Goal: Task Accomplishment & Management: Manage account settings

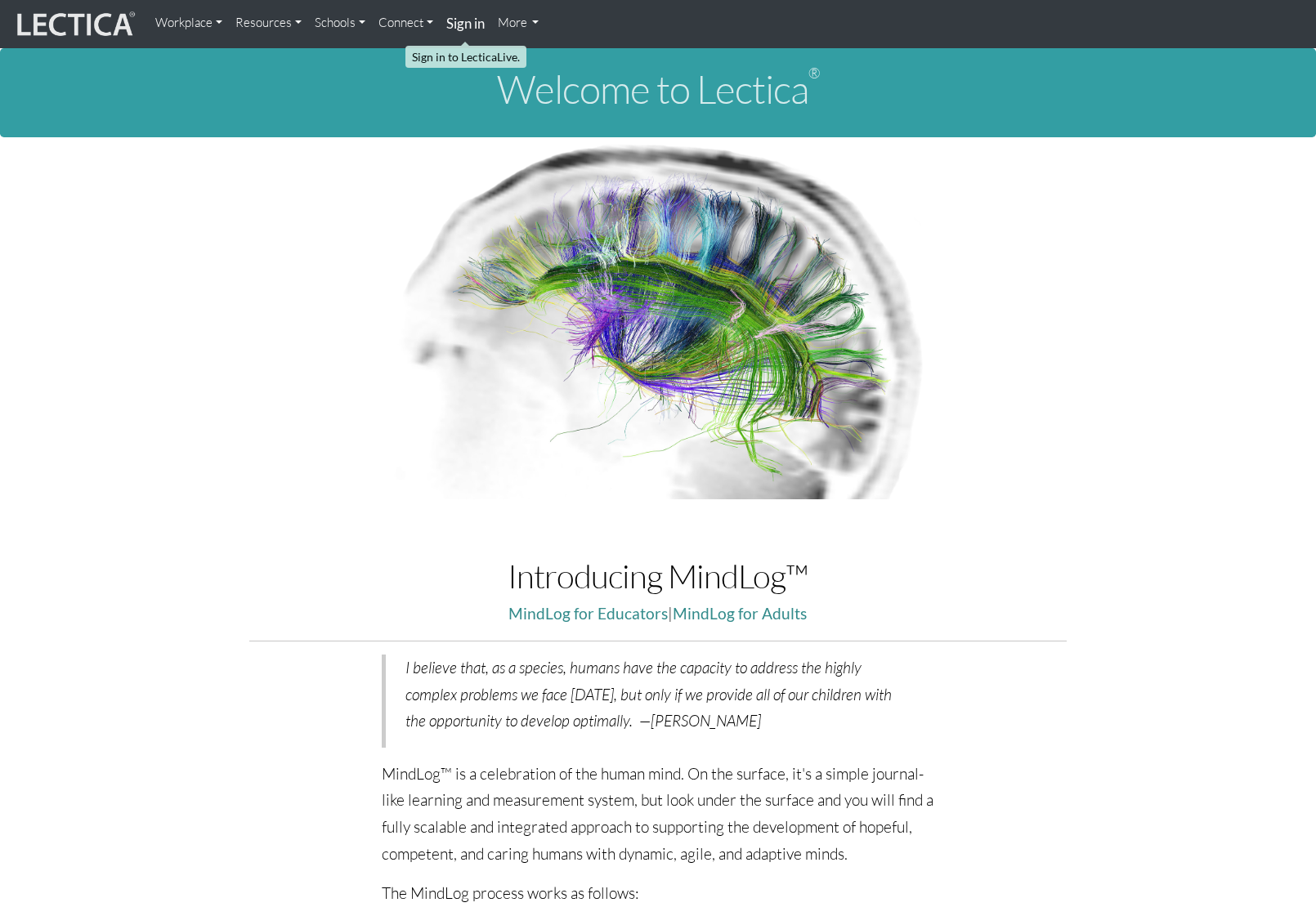
click at [464, 18] on strong "Sign in" at bounding box center [465, 23] width 39 height 18
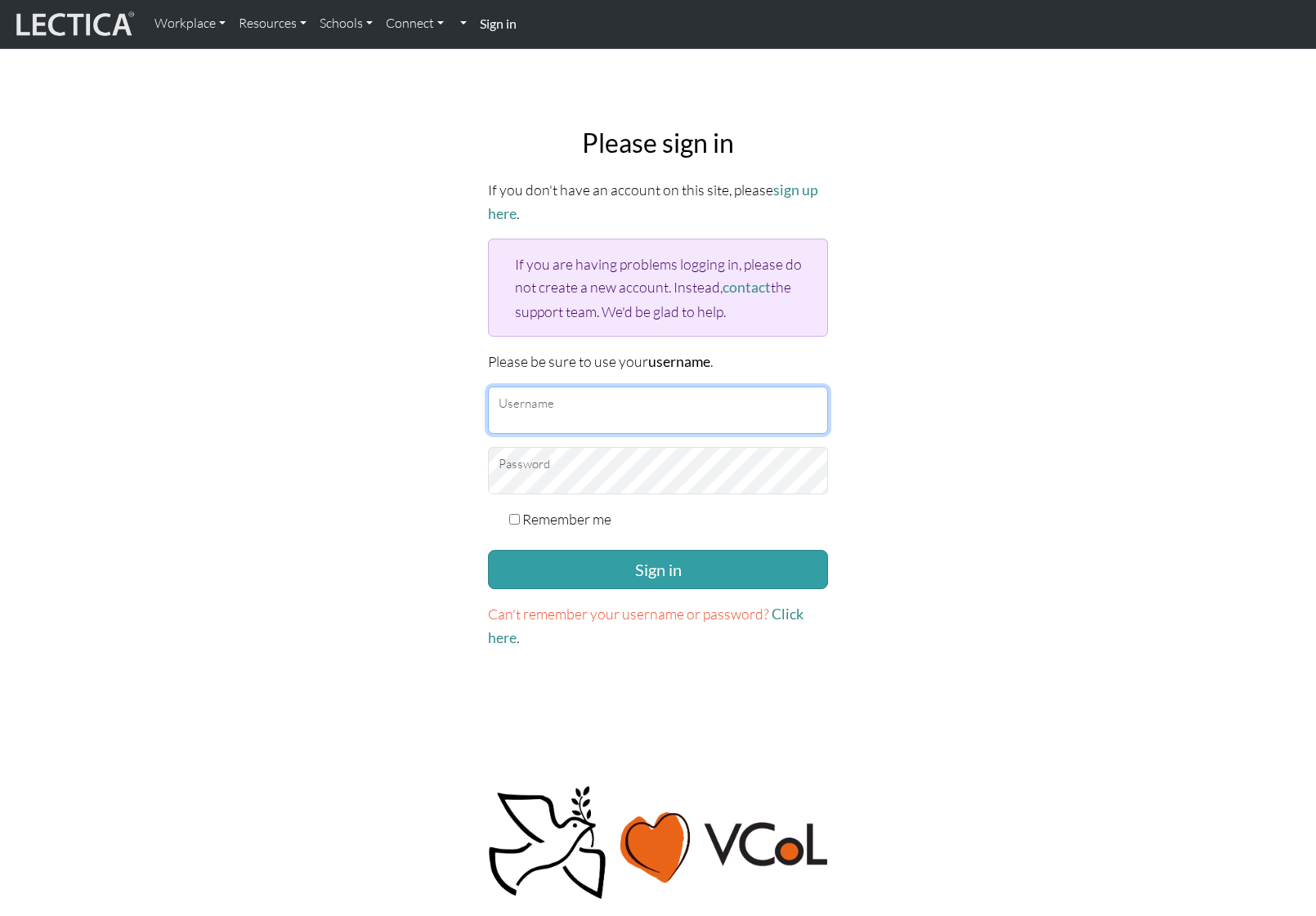
click at [594, 407] on input "Username" at bounding box center [657, 409] width 340 height 47
type input "amcorreia"
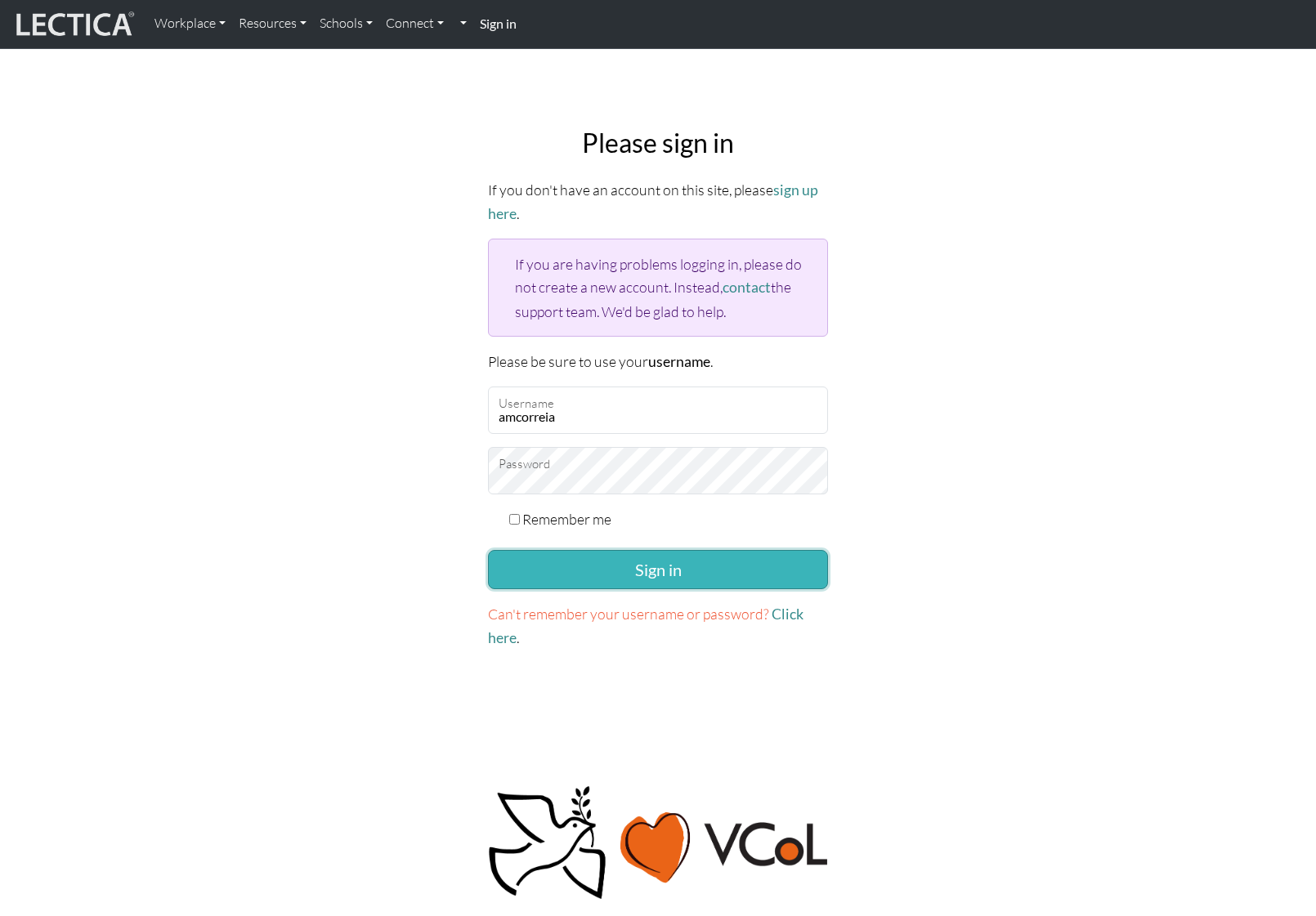
click at [719, 570] on button "Sign in" at bounding box center [657, 570] width 340 height 40
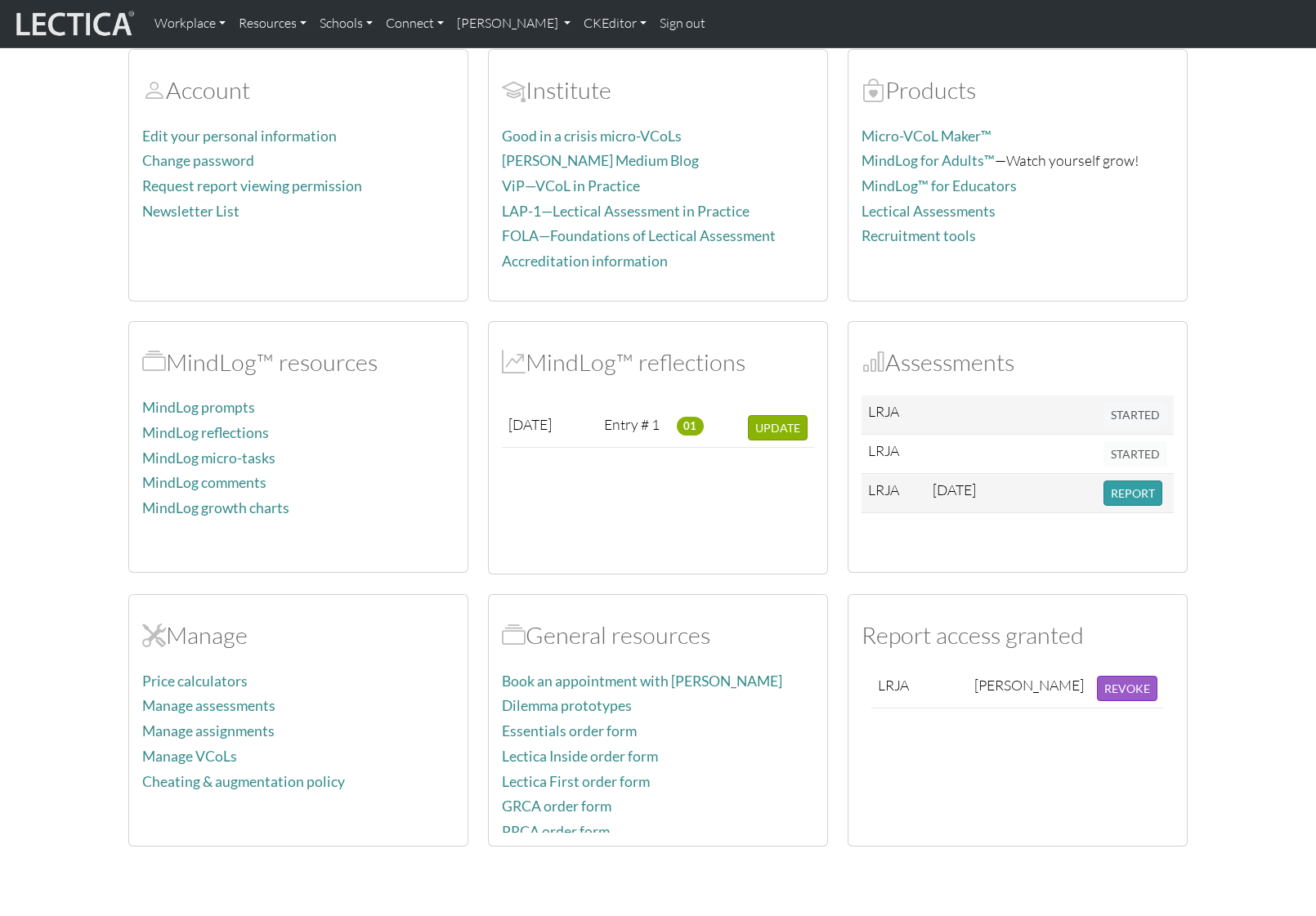
scroll to position [273, 0]
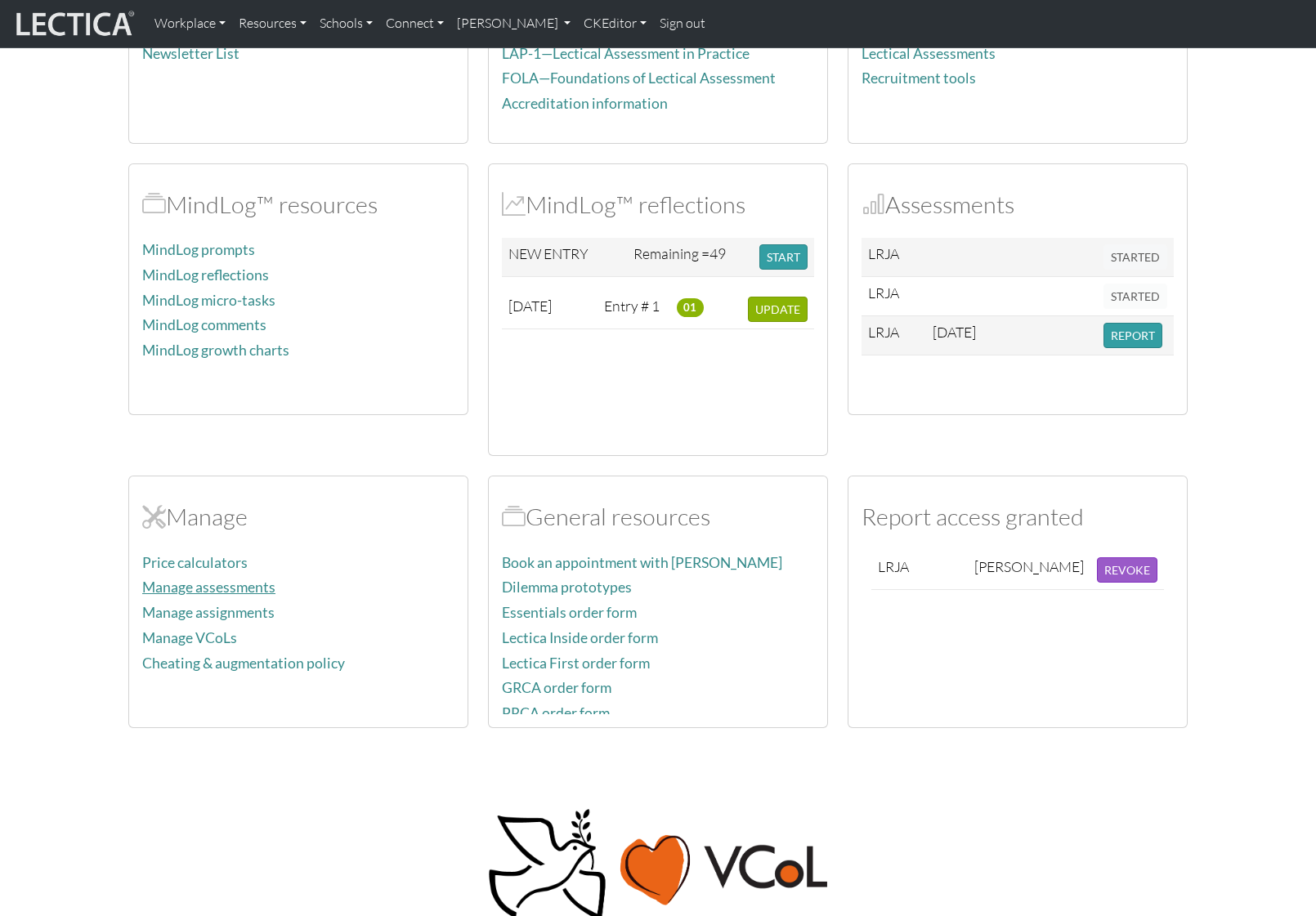
click at [245, 591] on link "Manage assessments" at bounding box center [208, 587] width 134 height 18
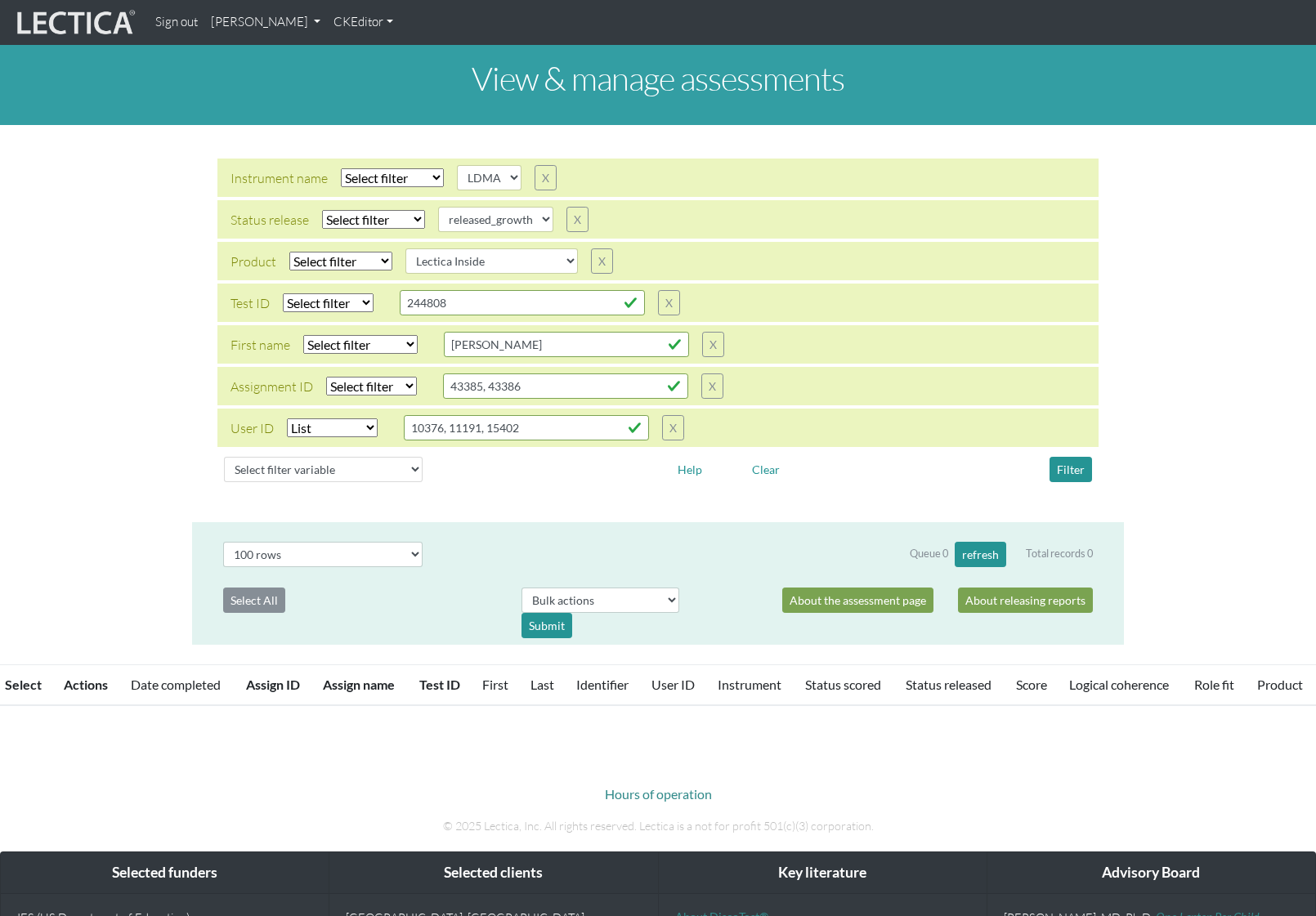
select select
select select "LDMA"
select select
select select "released_growth"
select select
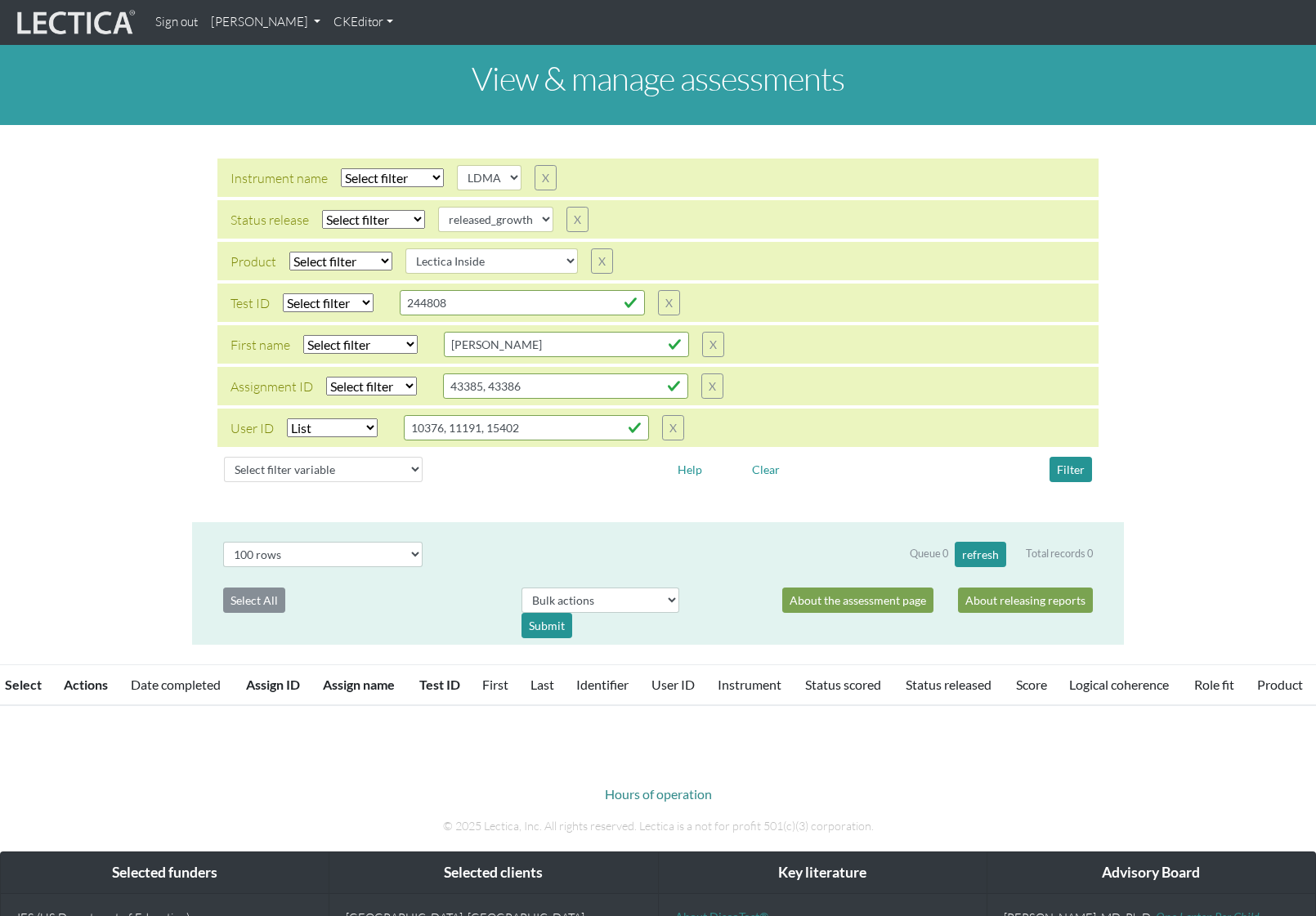
select select "Lectica Inside"
select select "in"
select select "100"
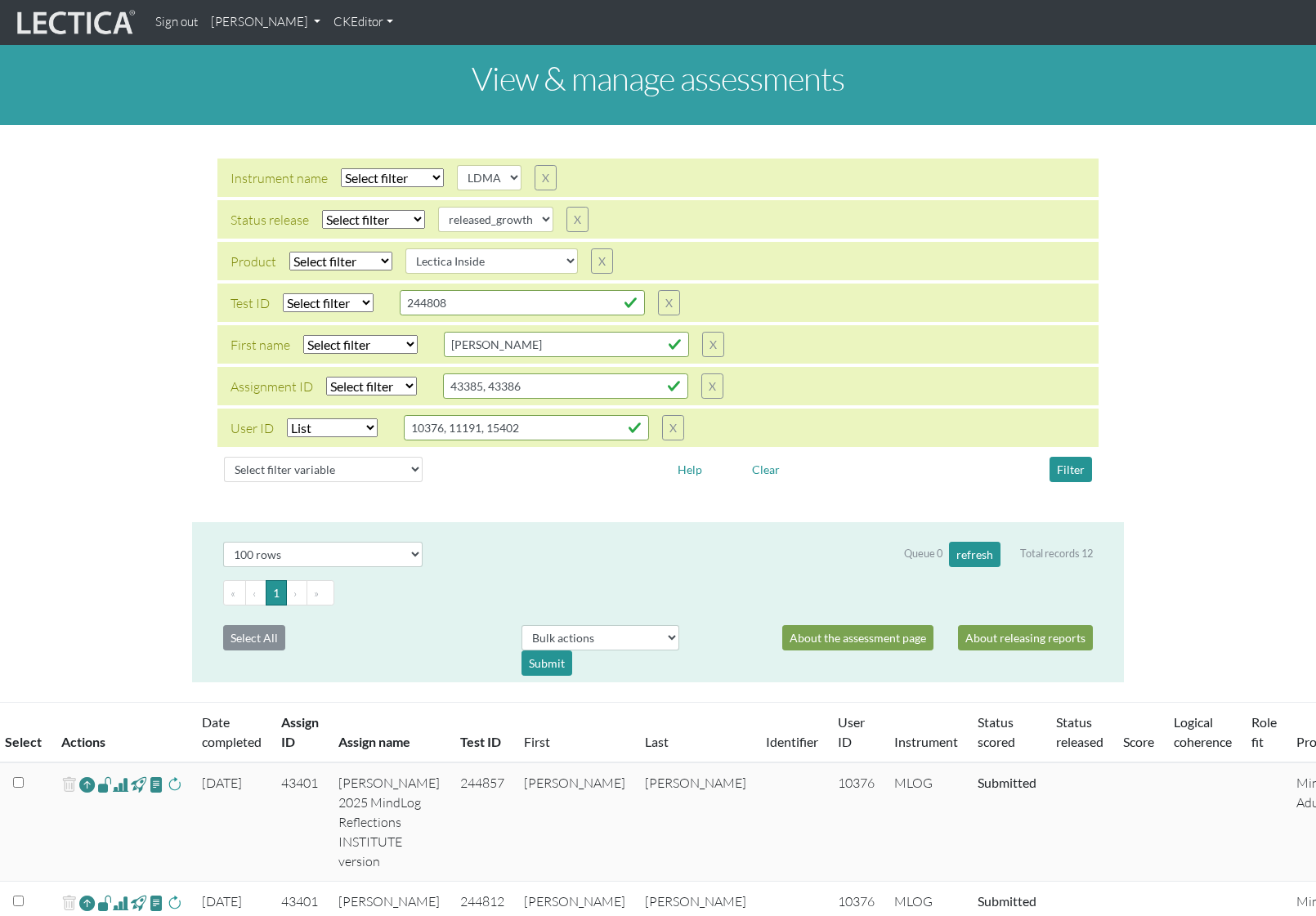
click at [770, 544] on div "Queue 0 refresh Total records 12" at bounding box center [770, 554] width 671 height 25
click at [706, 544] on div "Queue 0 refresh Total records 12" at bounding box center [770, 554] width 671 height 25
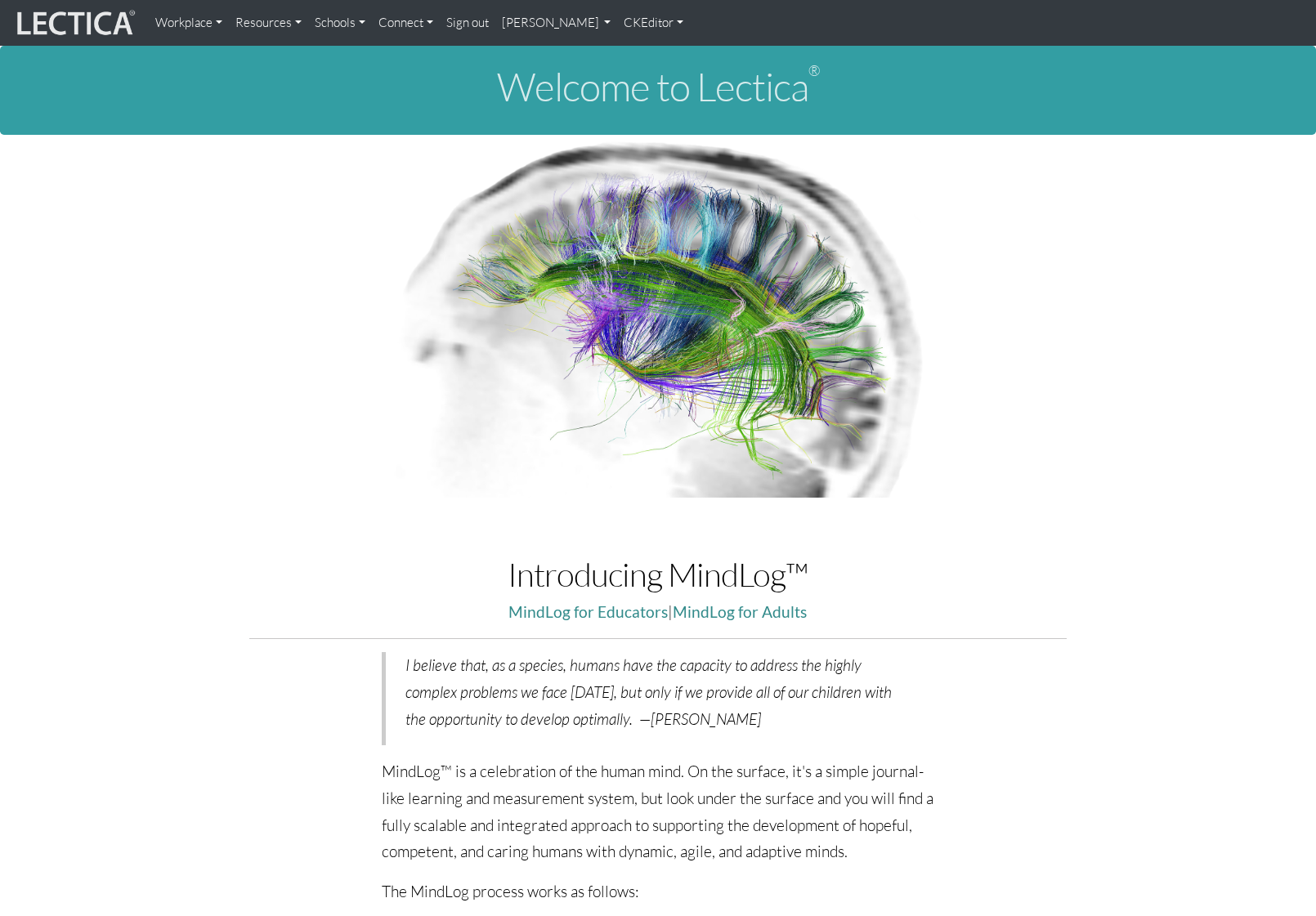
click at [617, 25] on link "[PERSON_NAME]" at bounding box center [556, 22] width 123 height 32
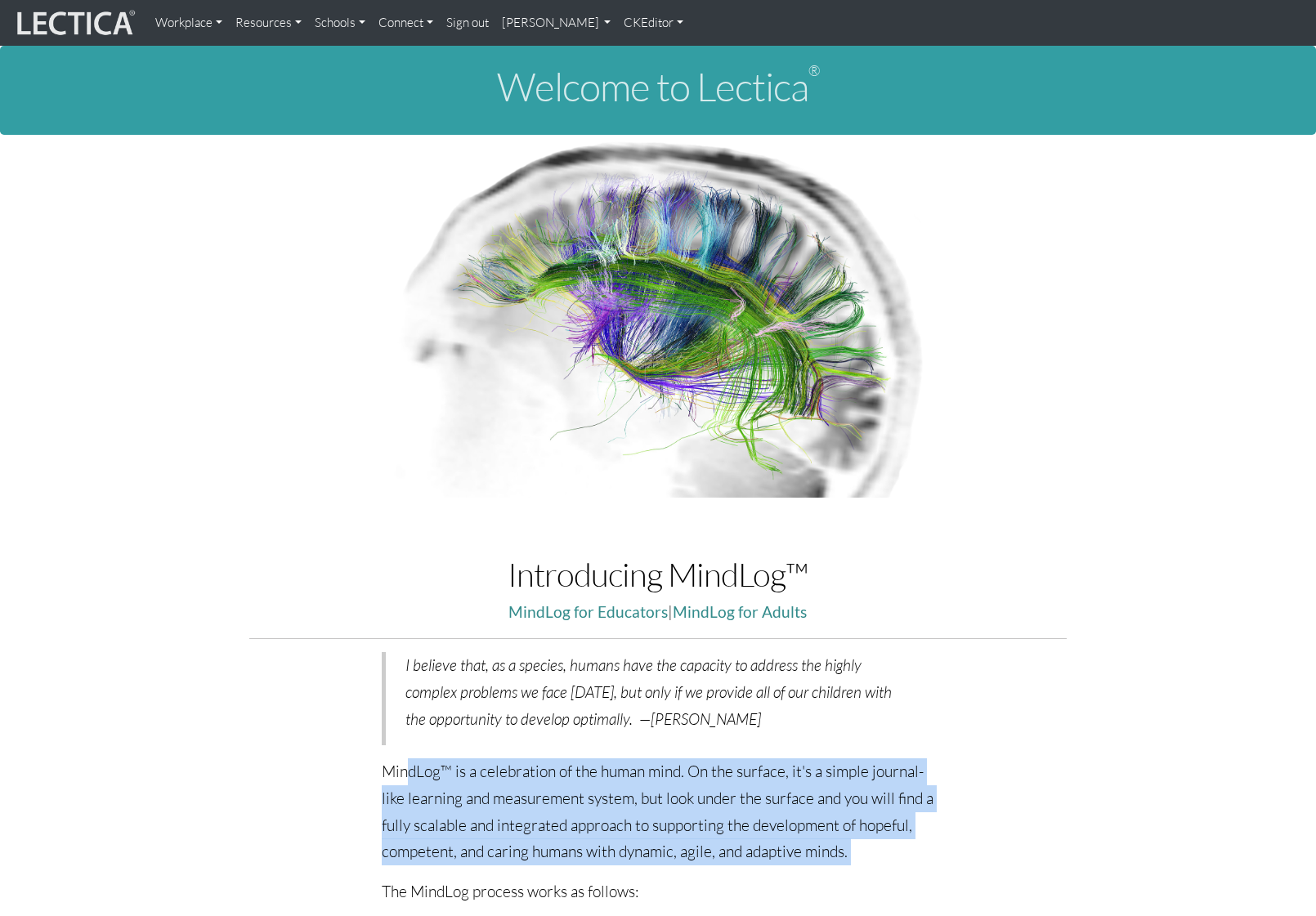
drag, startPoint x: 408, startPoint y: 769, endPoint x: 689, endPoint y: 874, distance: 300.0
click at [689, 874] on div "I believe that, as a species, humans have the capacity to address the highly co…" at bounding box center [658, 918] width 631 height 531
click at [872, 861] on p "MindLog™ is a celebration of the human mind. On the surface, it's a simple jour…" at bounding box center [658, 812] width 553 height 107
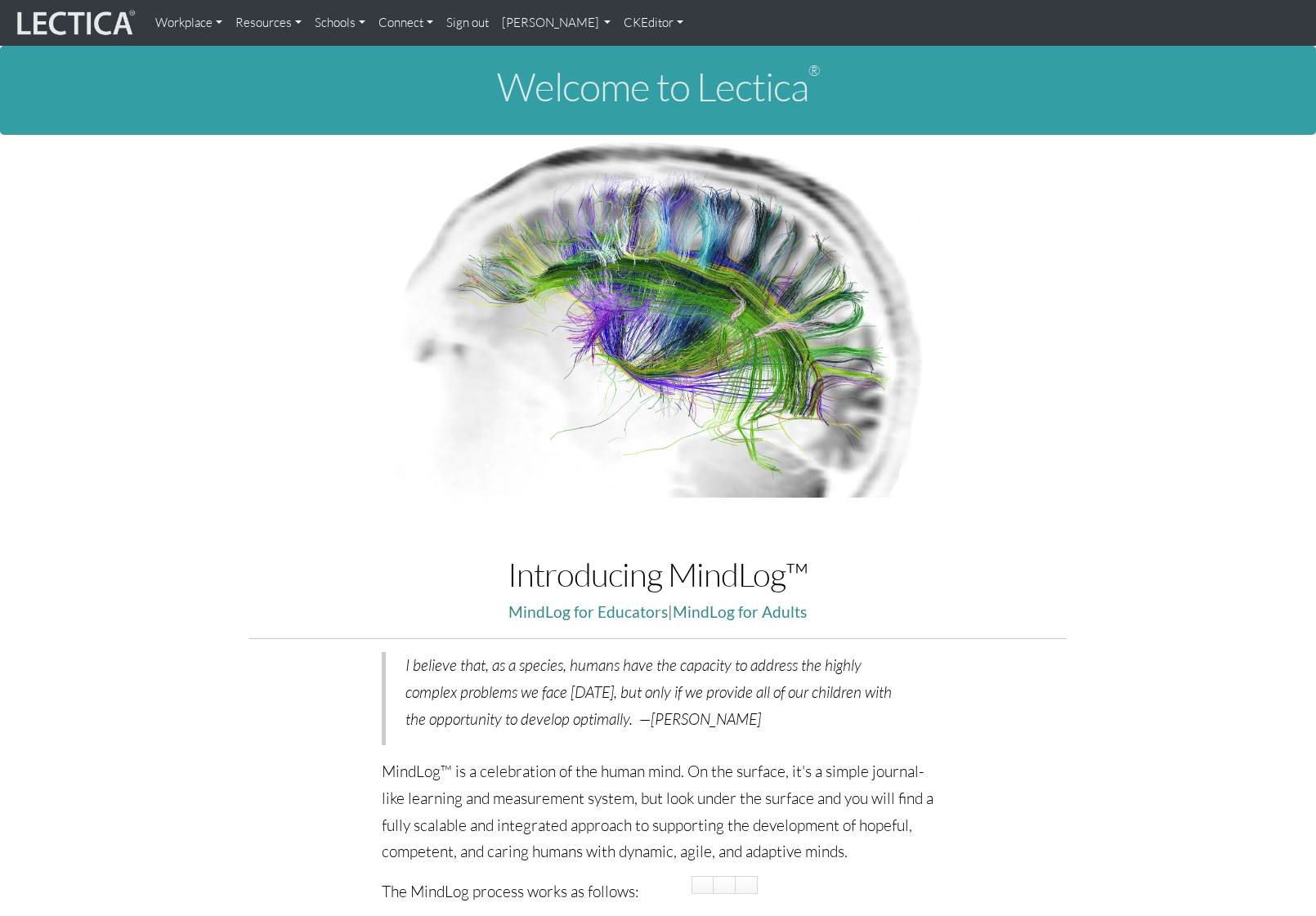
click at [1089, 451] on p at bounding box center [658, 316] width 907 height 363
click at [614, 30] on link "Alessandro Madruga Correia" at bounding box center [556, 22] width 123 height 32
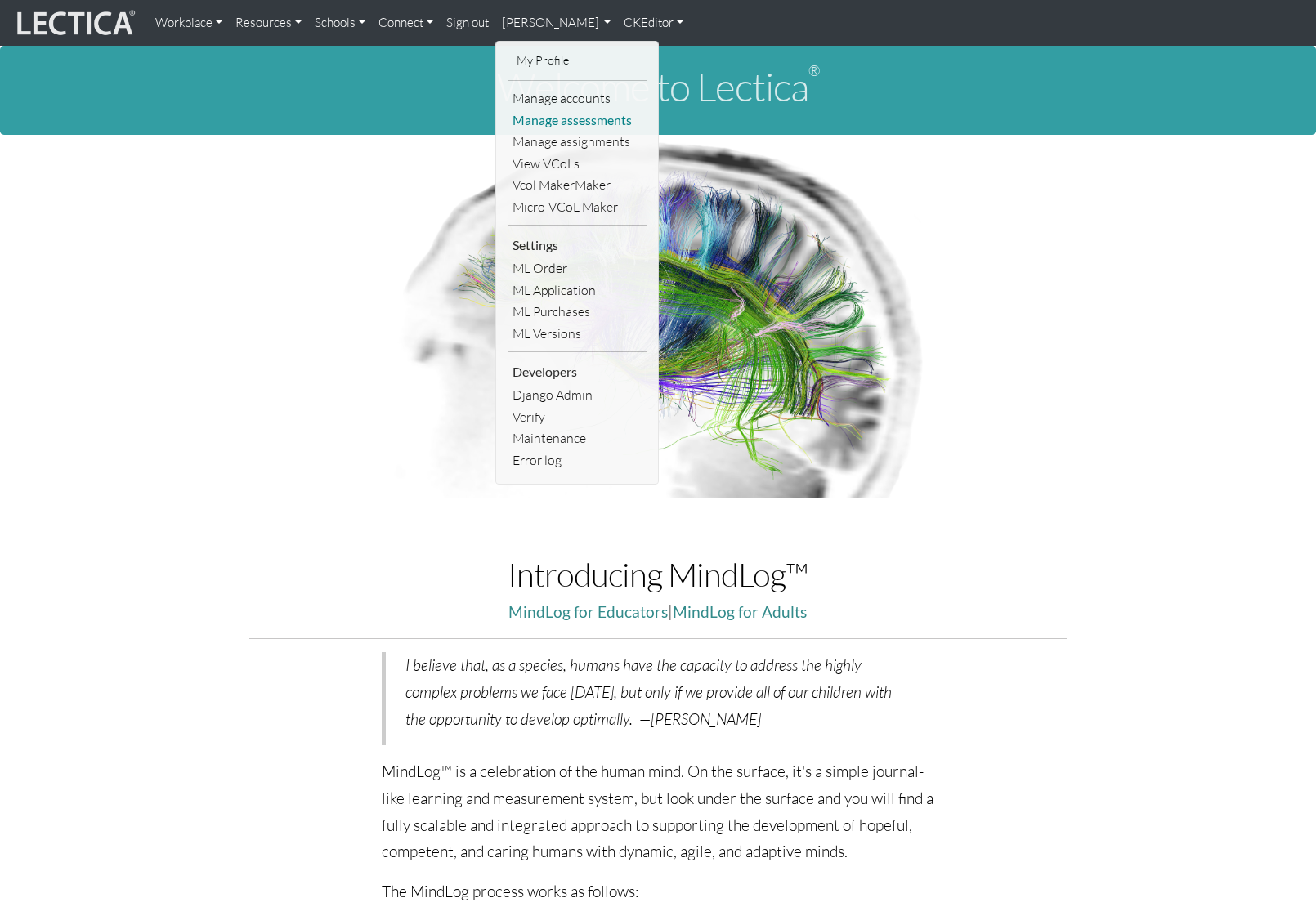
click at [572, 123] on link "Manage assessments" at bounding box center [578, 121] width 139 height 22
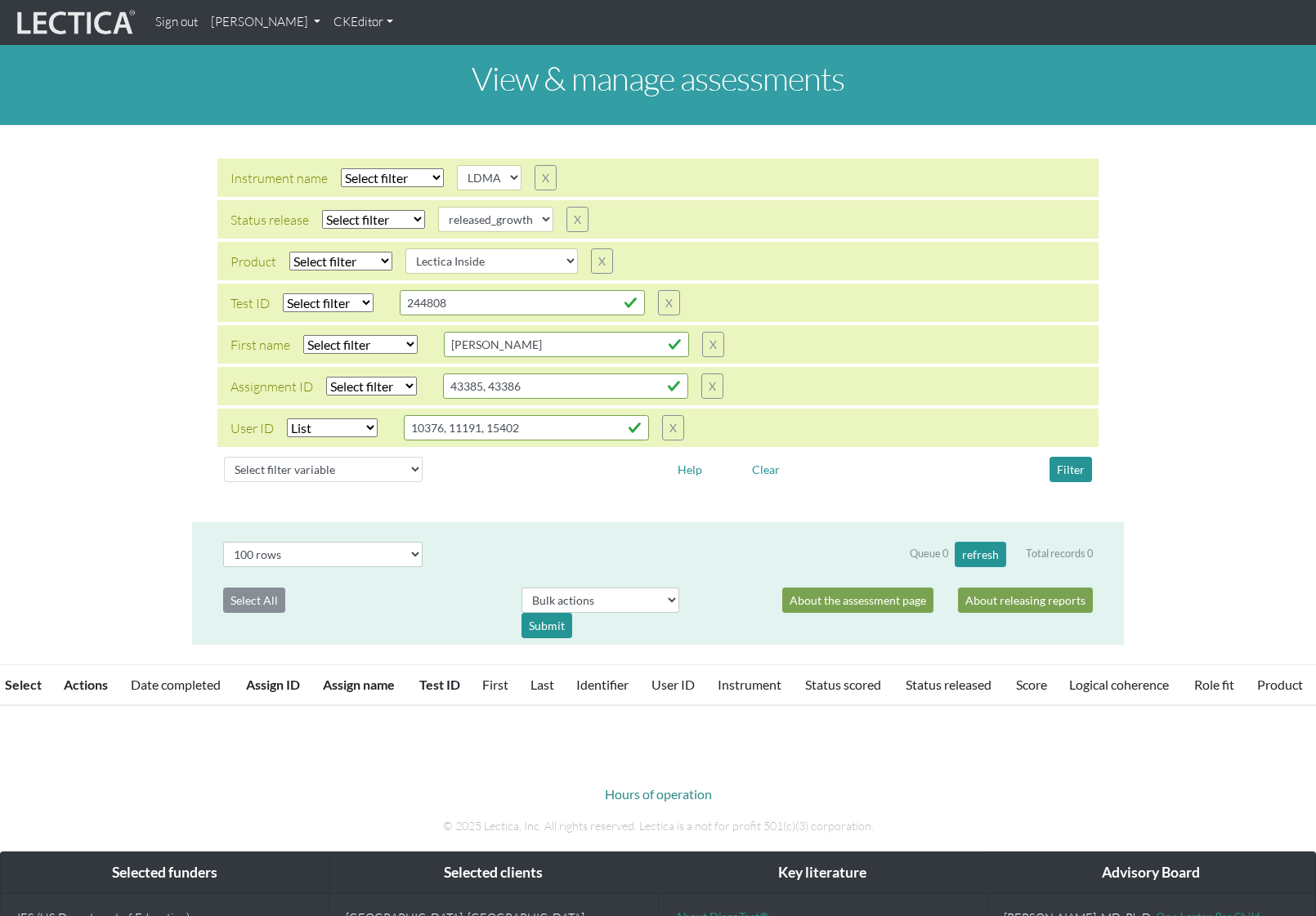
select select
select select "LDMA"
select select
select select "released_growth"
select select
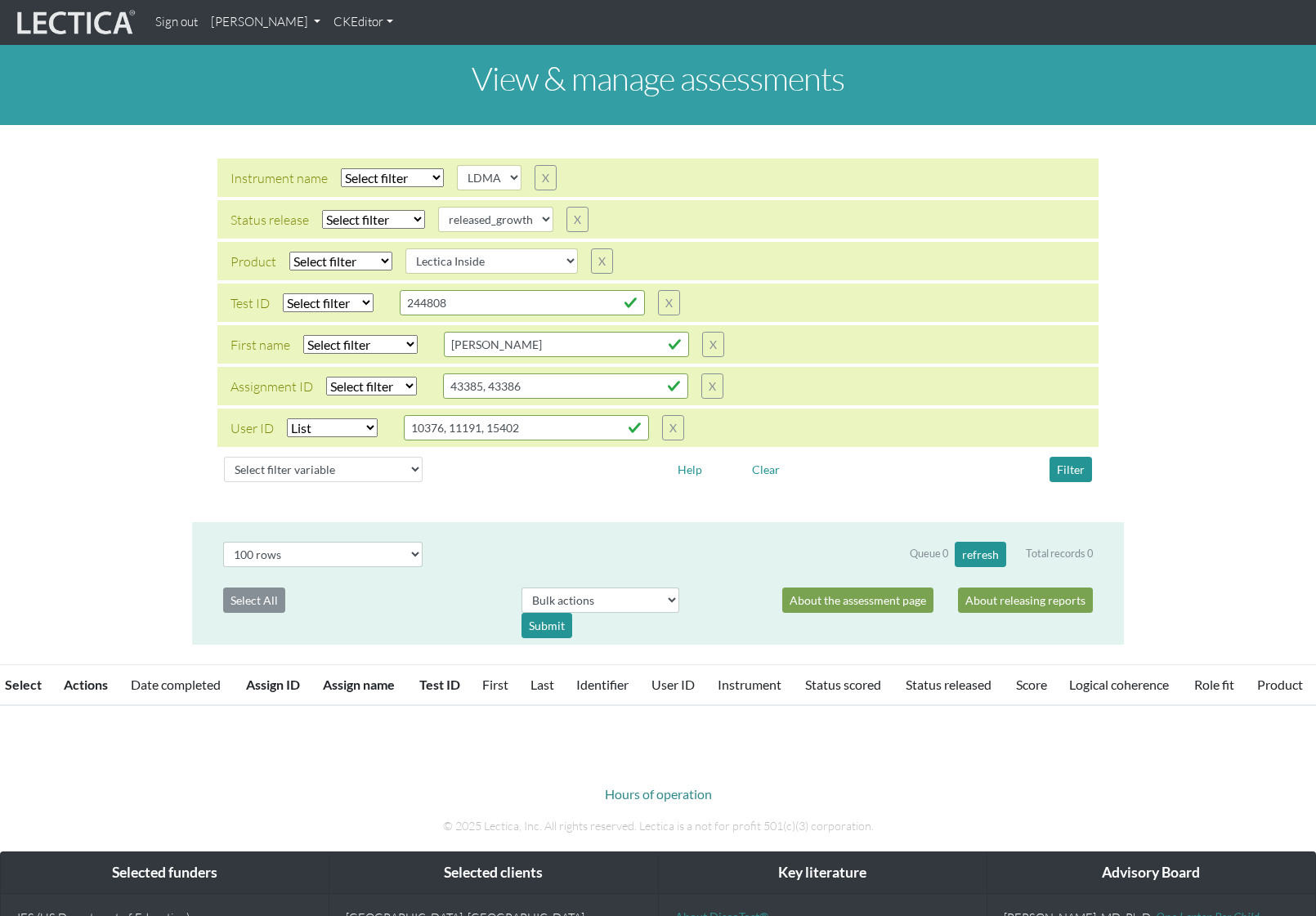
select select "Lectica Inside"
select select "in"
select select "100"
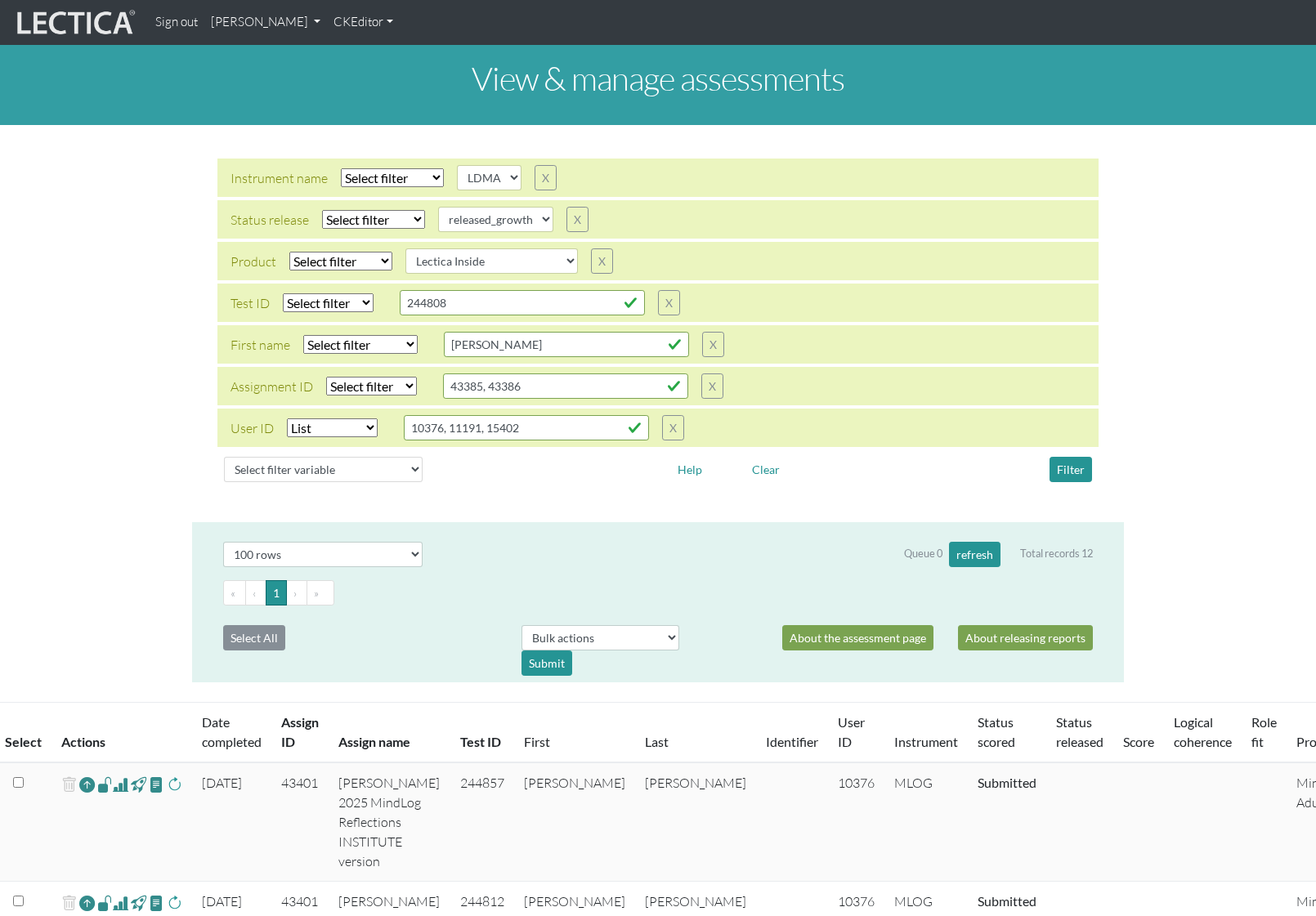
click at [1134, 289] on div "Instrument name Select filter Equals Does not equal Search string AGLA FFRA FOL…" at bounding box center [658, 323] width 1316 height 371
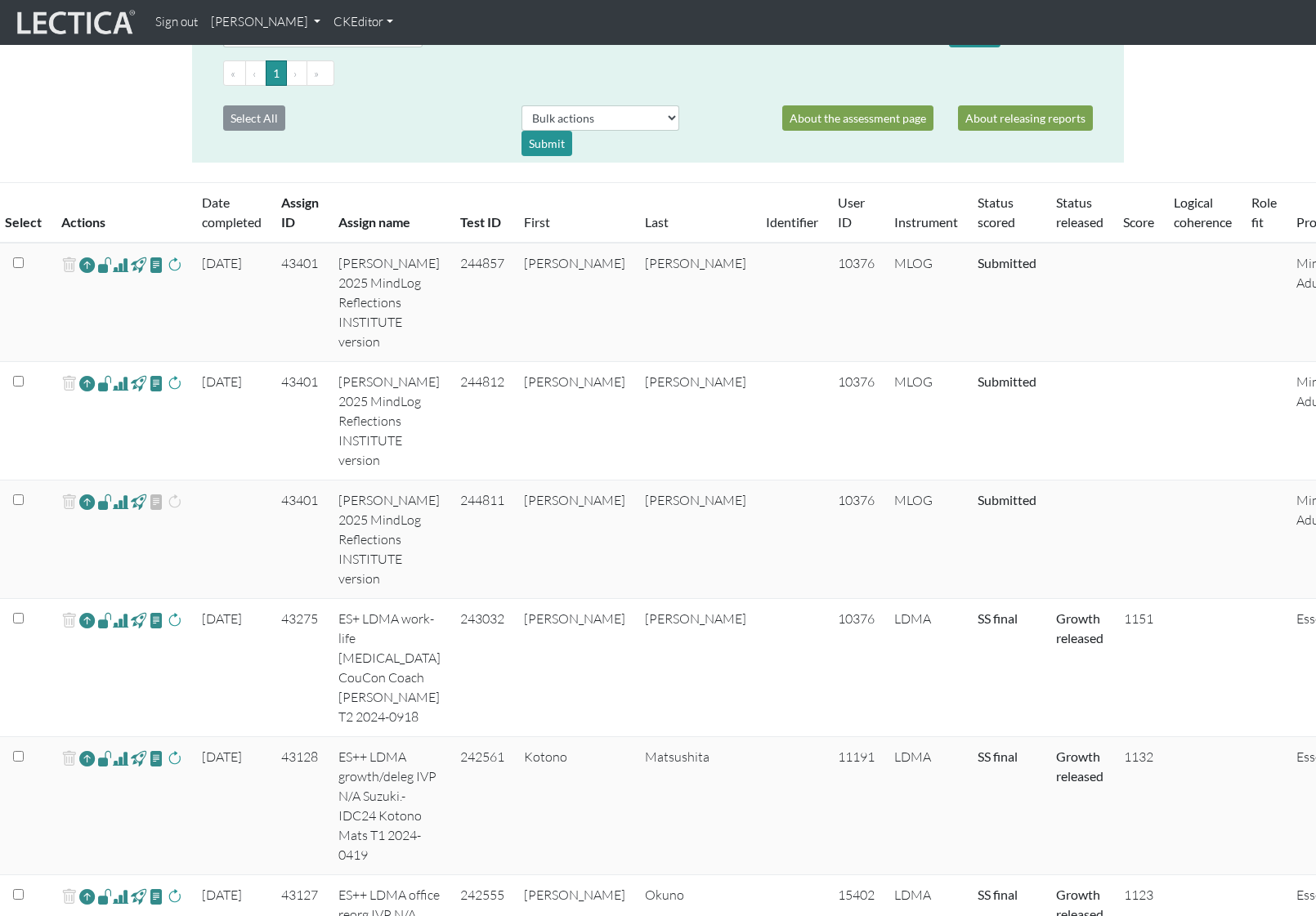
scroll to position [20, 0]
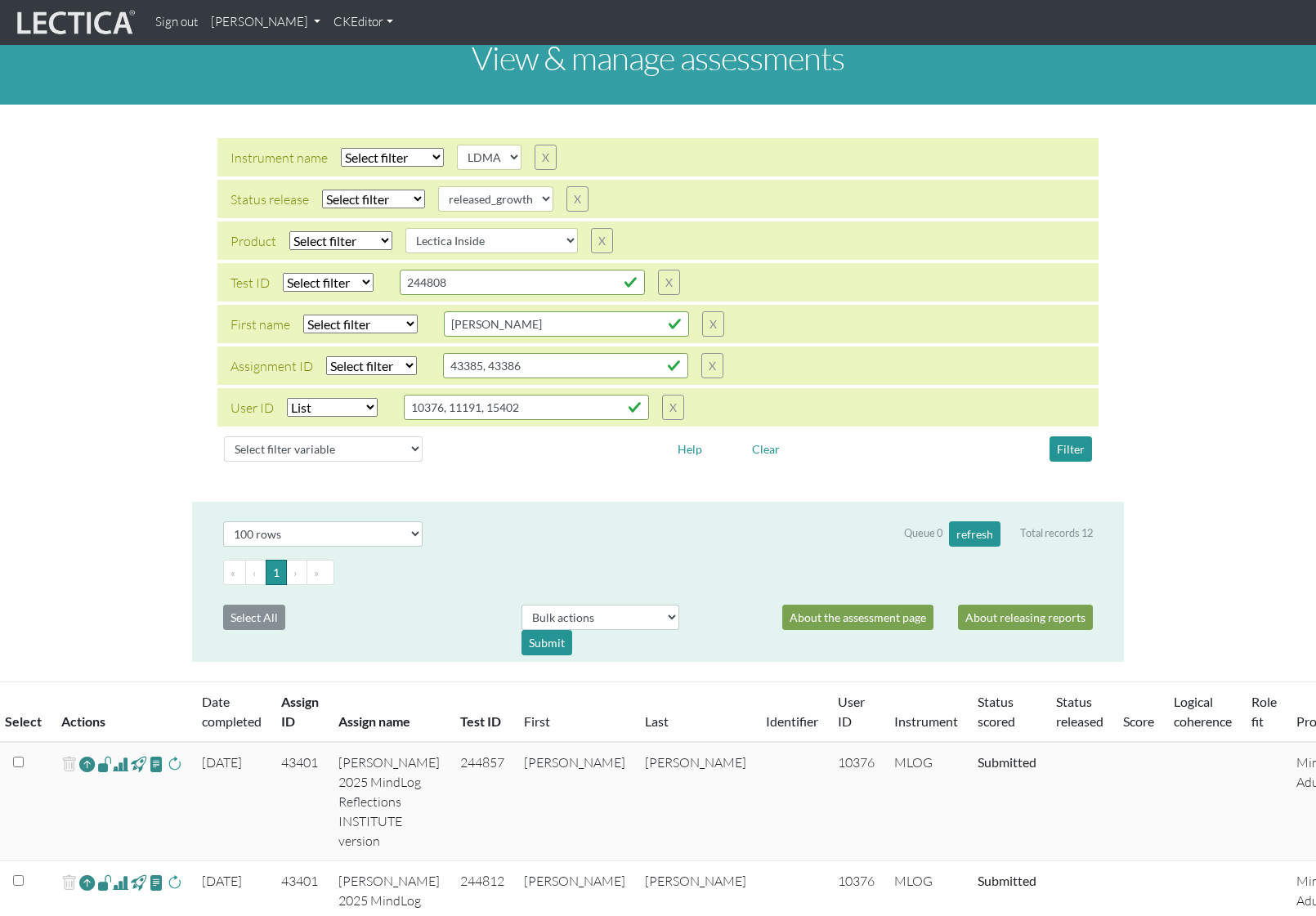
click at [1173, 241] on div "Instrument name Select filter Equals Does not equal Search string AGLA FFRA FOL…" at bounding box center [658, 303] width 1316 height 371
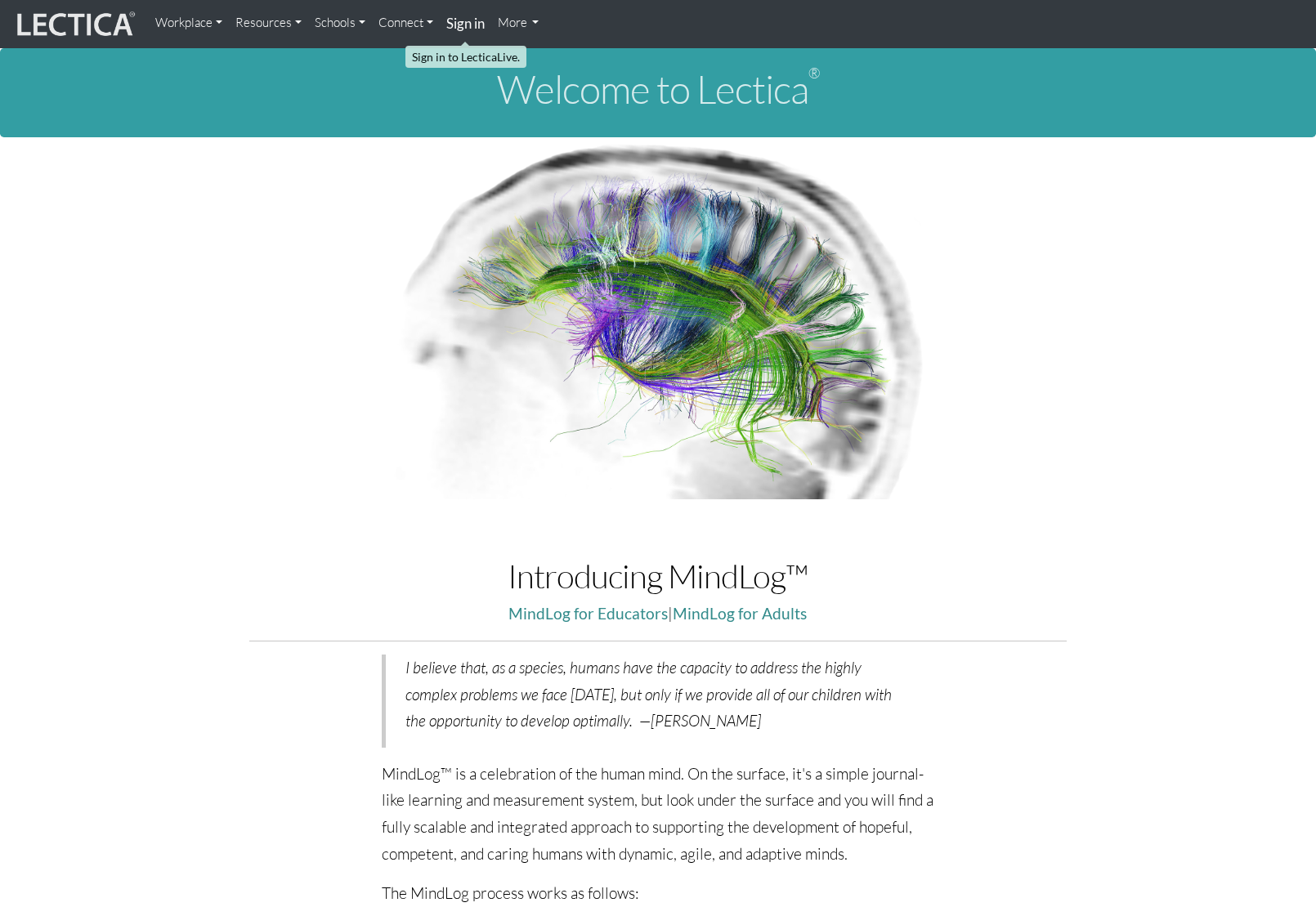
click at [469, 23] on strong "Sign in" at bounding box center [465, 23] width 39 height 18
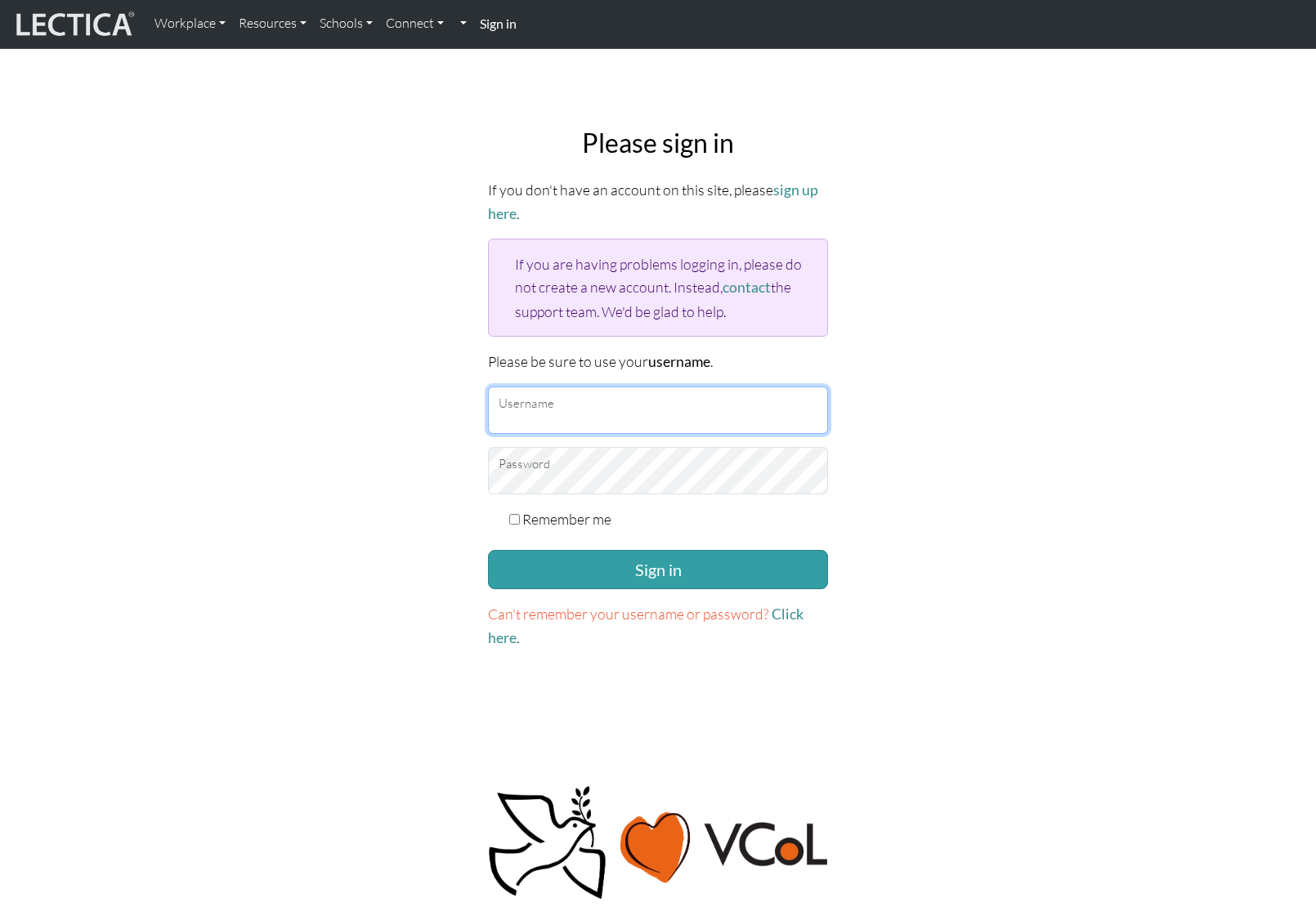
click at [545, 401] on input "Username" at bounding box center [657, 409] width 340 height 47
type input "amcorreia"
click at [488, 550] on button "Sign in" at bounding box center [657, 570] width 340 height 40
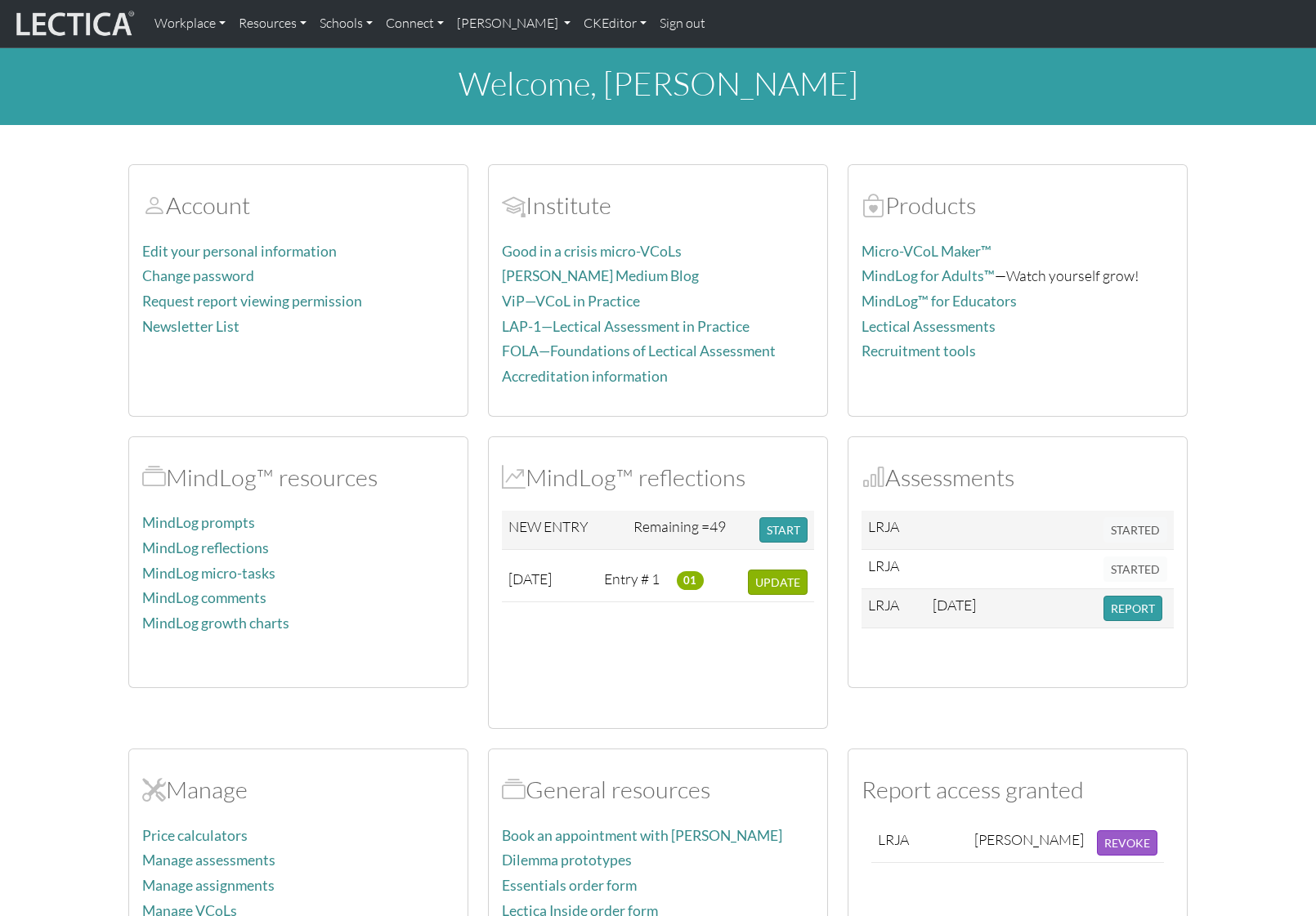
click at [1219, 109] on div "welcome, [PERSON_NAME]" at bounding box center [658, 86] width 1316 height 76
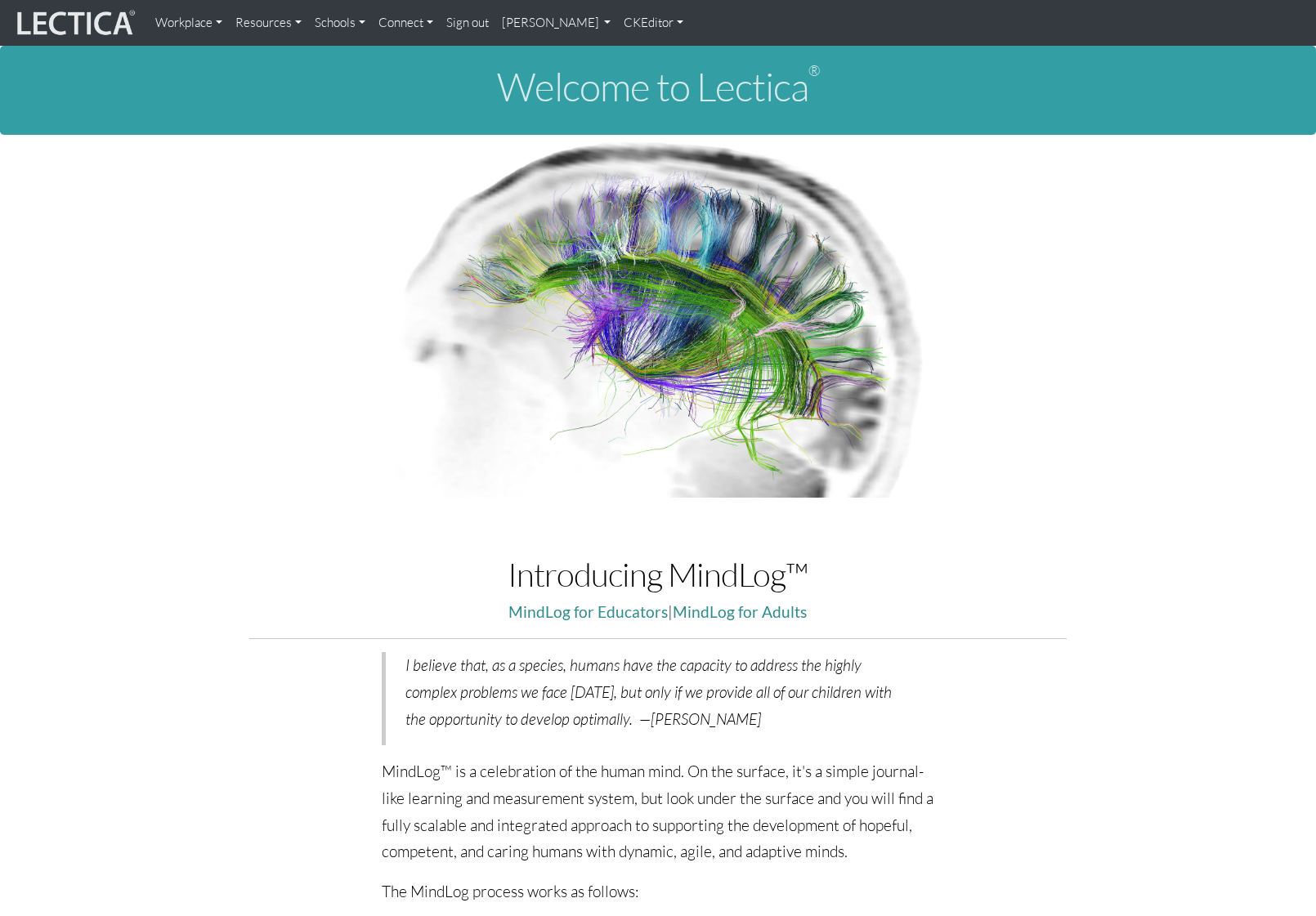
click at [617, 22] on link "[PERSON_NAME]" at bounding box center [556, 22] width 123 height 32
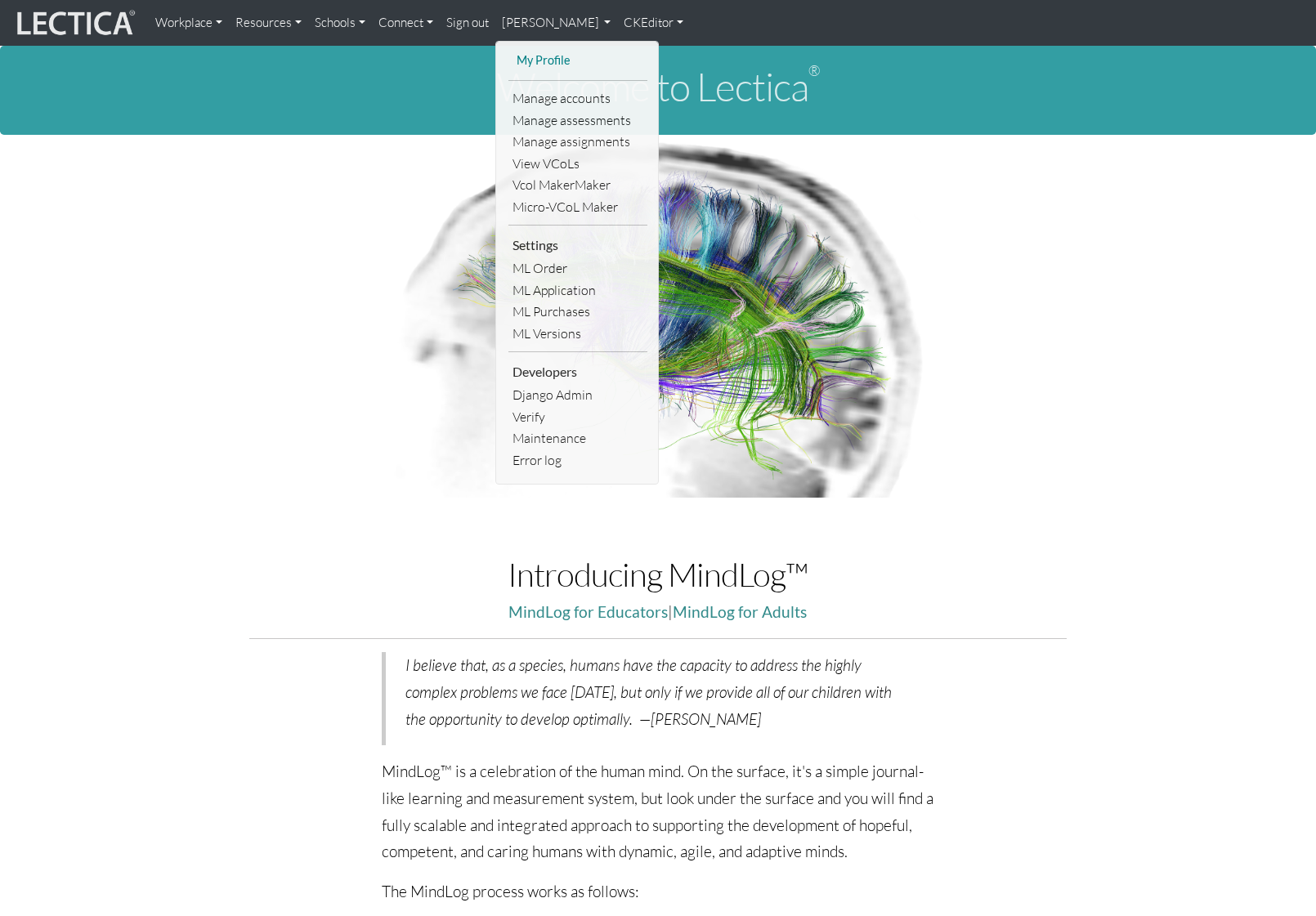
click at [558, 64] on link "My Profile" at bounding box center [578, 61] width 131 height 20
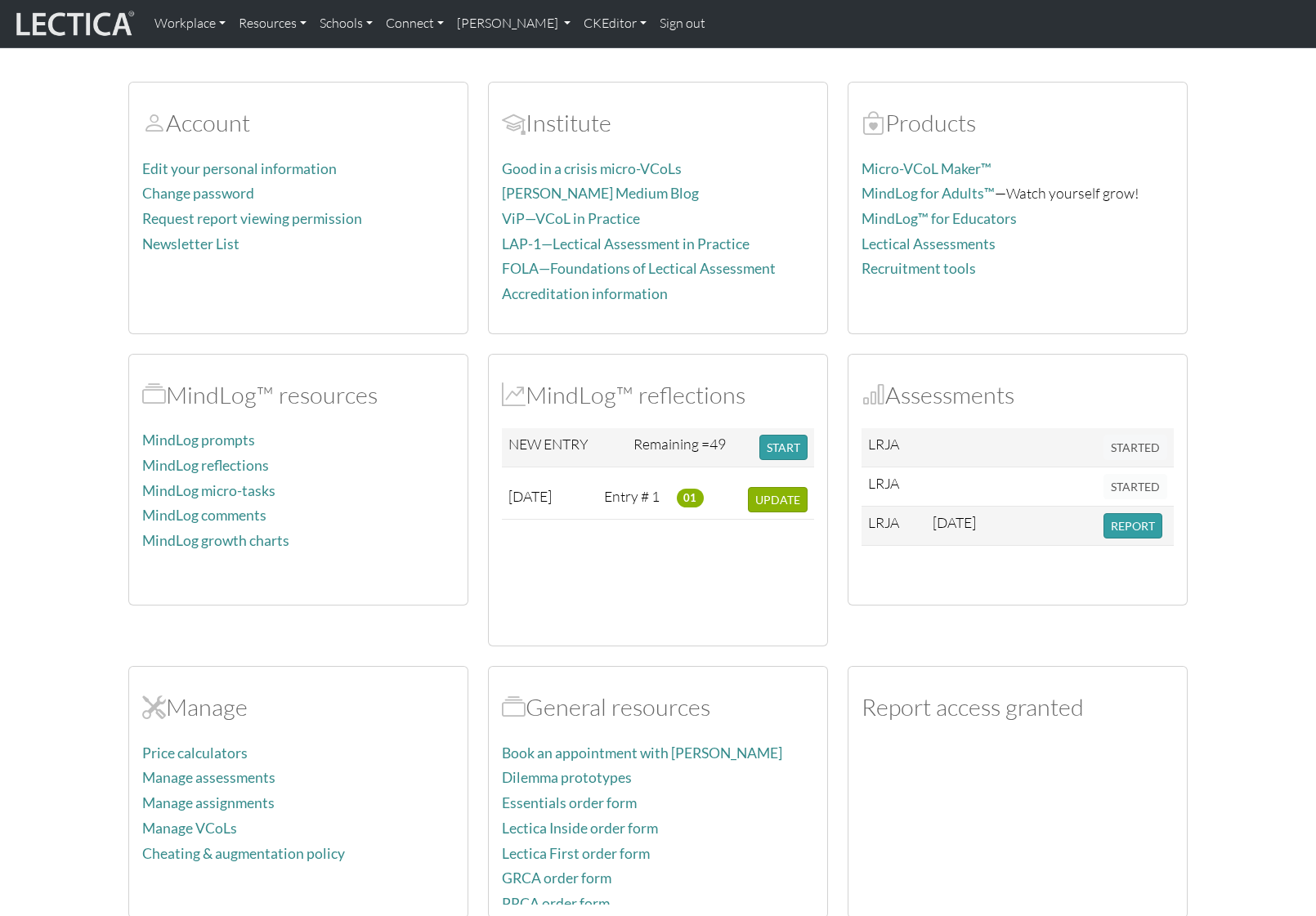
scroll to position [85, 0]
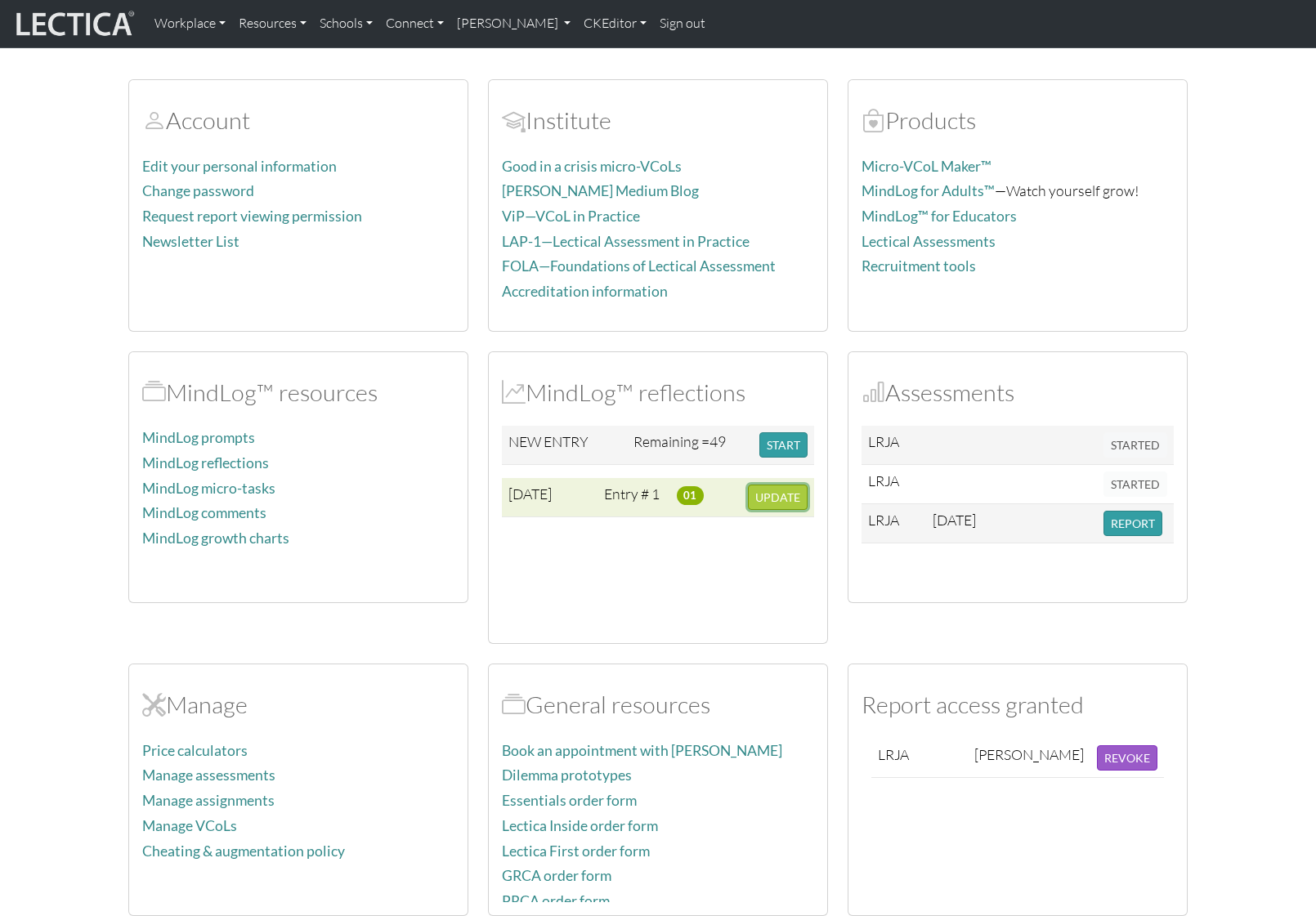
click at [785, 507] on button "UPDATE" at bounding box center [778, 497] width 60 height 25
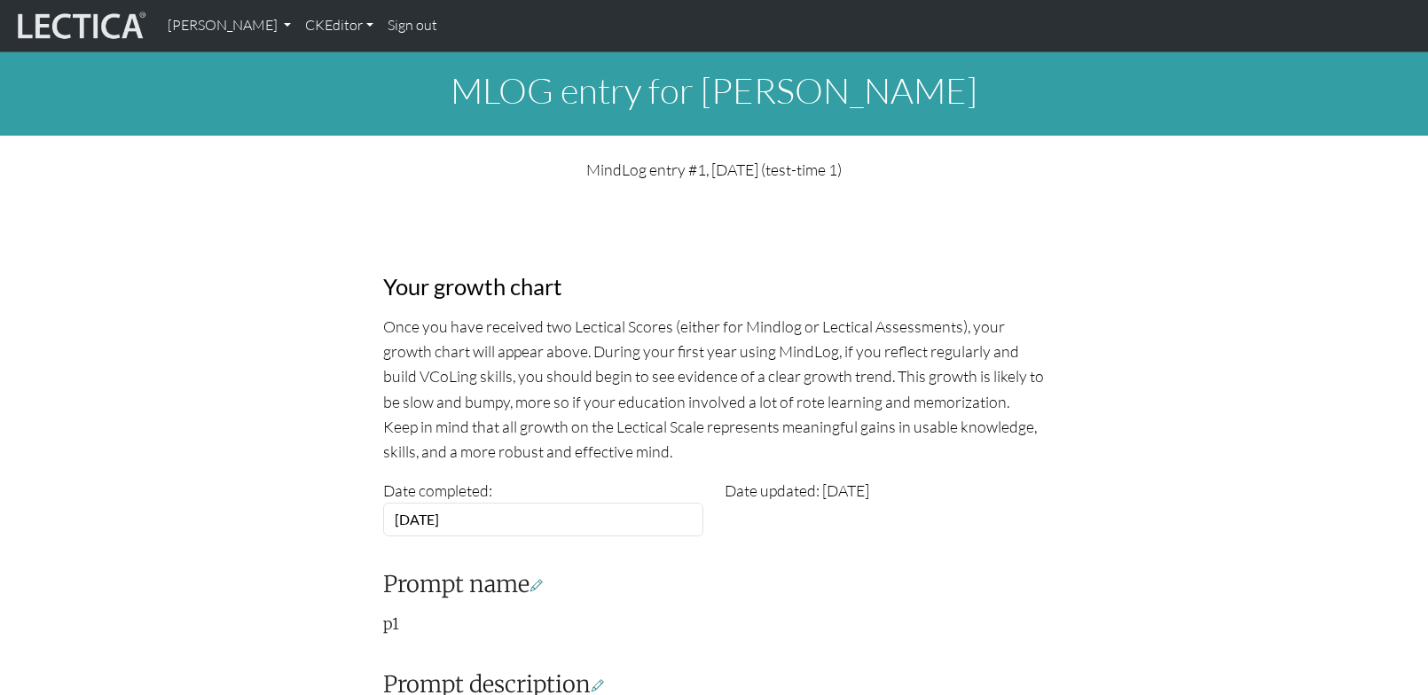
click at [829, 419] on p "Once you have received two Lectical Scores (either for Mindlog or Lectical Asse…" at bounding box center [714, 389] width 662 height 150
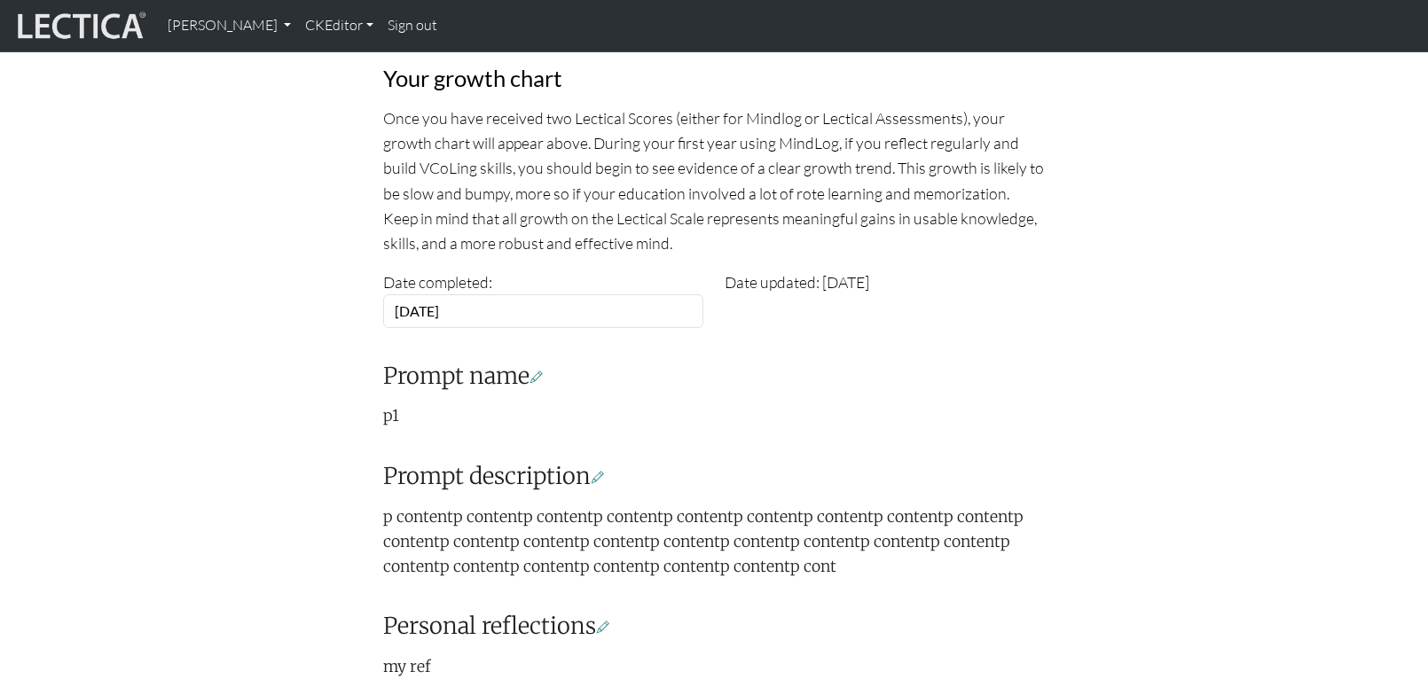
scroll to position [221, 0]
